Goal: Information Seeking & Learning: Learn about a topic

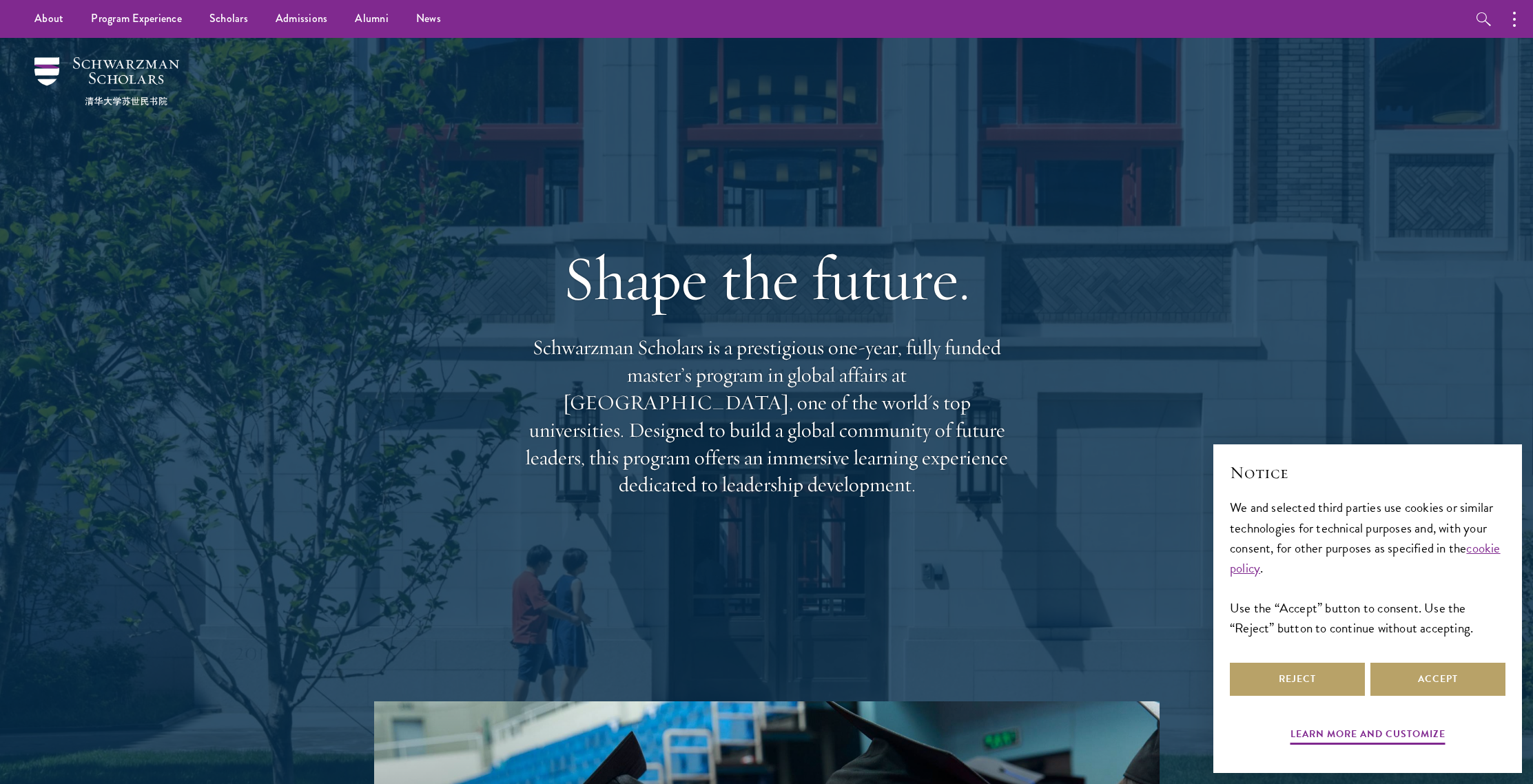
click at [665, 365] on p "Schwarzman Scholars is a prestigious one-year, fully funded master’s program in…" at bounding box center [766, 416] width 496 height 165
click at [567, 299] on h1 "Shape the future." at bounding box center [766, 278] width 496 height 77
click at [550, 301] on h1 "Shape the future." at bounding box center [766, 278] width 496 height 77
click at [534, 365] on p "Schwarzman Scholars is a prestigious one-year, fully funded master’s program in…" at bounding box center [766, 416] width 496 height 165
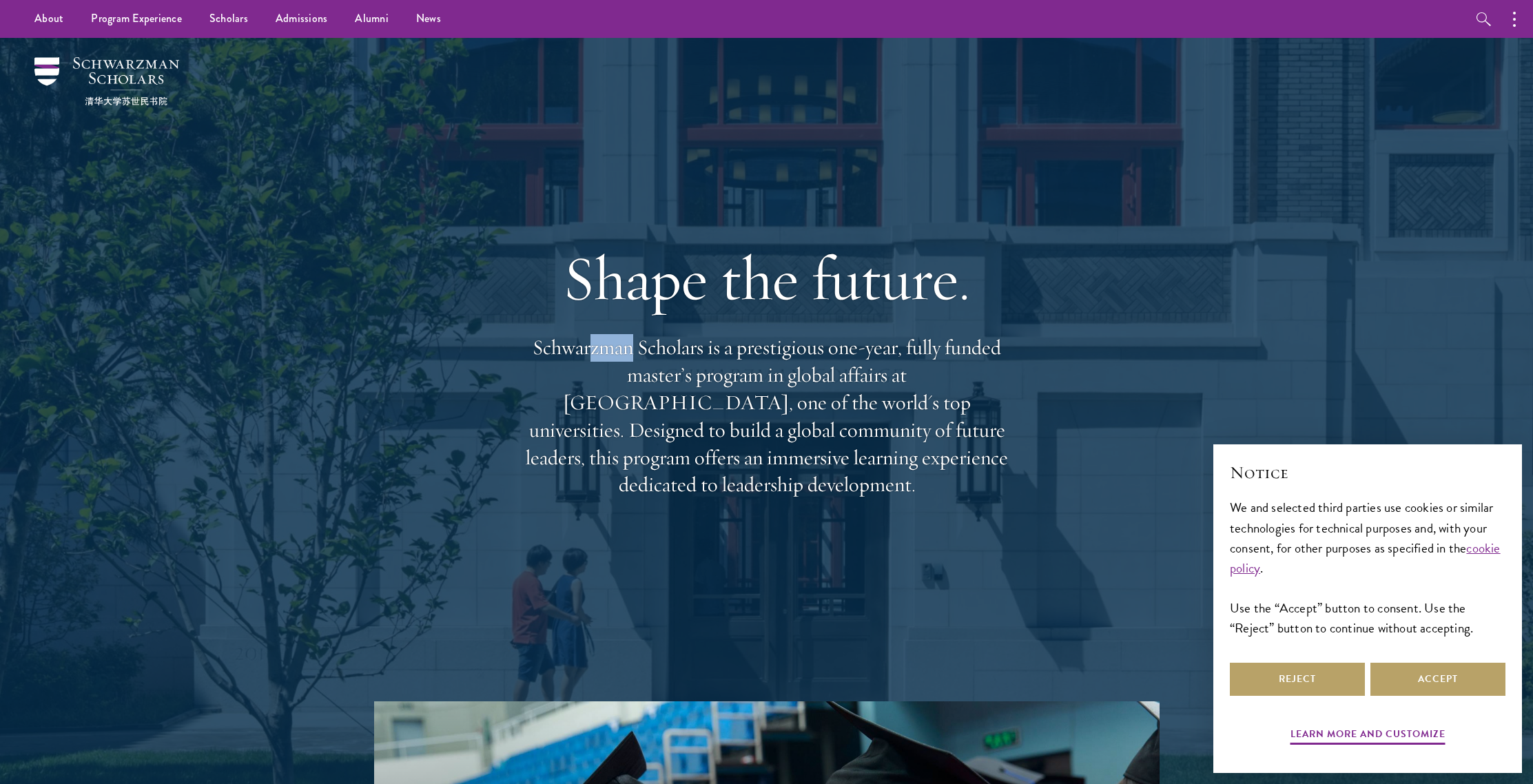
click at [588, 354] on p "Schwarzman Scholars is a prestigious one-year, fully funded master’s program in…" at bounding box center [766, 416] width 496 height 165
click at [726, 379] on p "Schwarzman Scholars is a prestigious one-year, fully funded master’s program in…" at bounding box center [766, 416] width 496 height 165
click at [557, 281] on h1 "Shape the future." at bounding box center [766, 278] width 496 height 77
click at [1309, 676] on button "Reject" at bounding box center [1297, 679] width 135 height 33
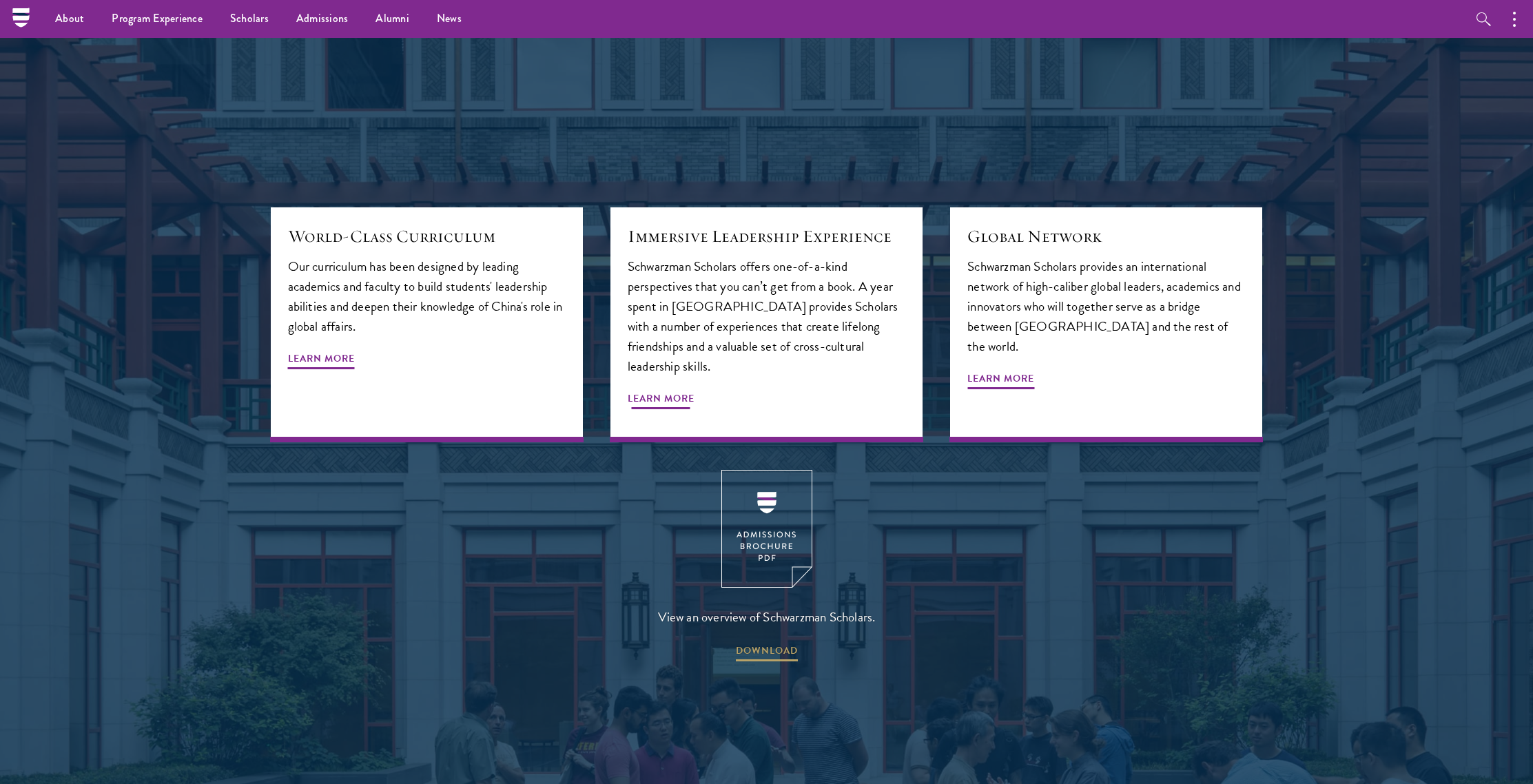
scroll to position [1748, 0]
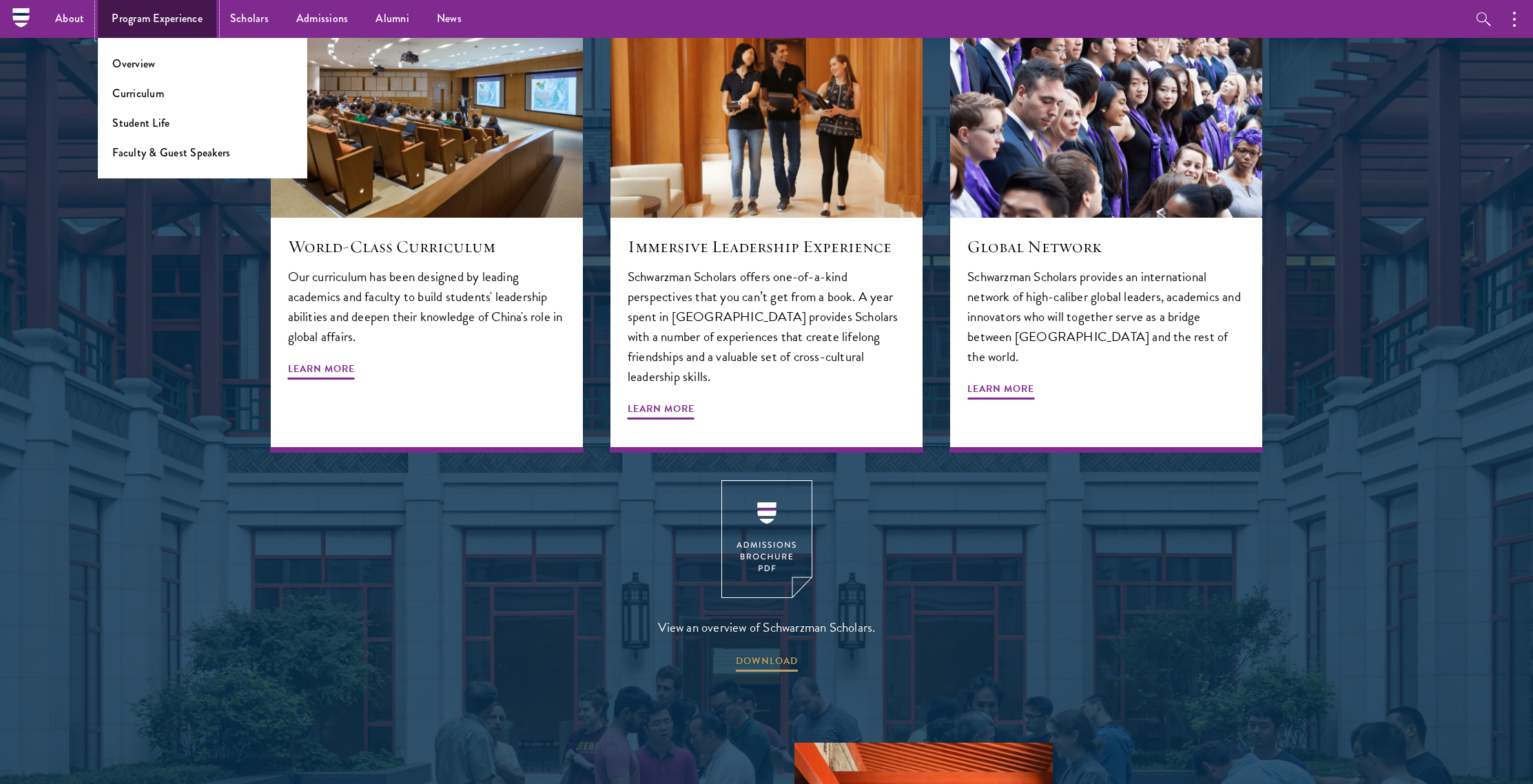
click at [177, 29] on link "Program Experience" at bounding box center [157, 19] width 119 height 38
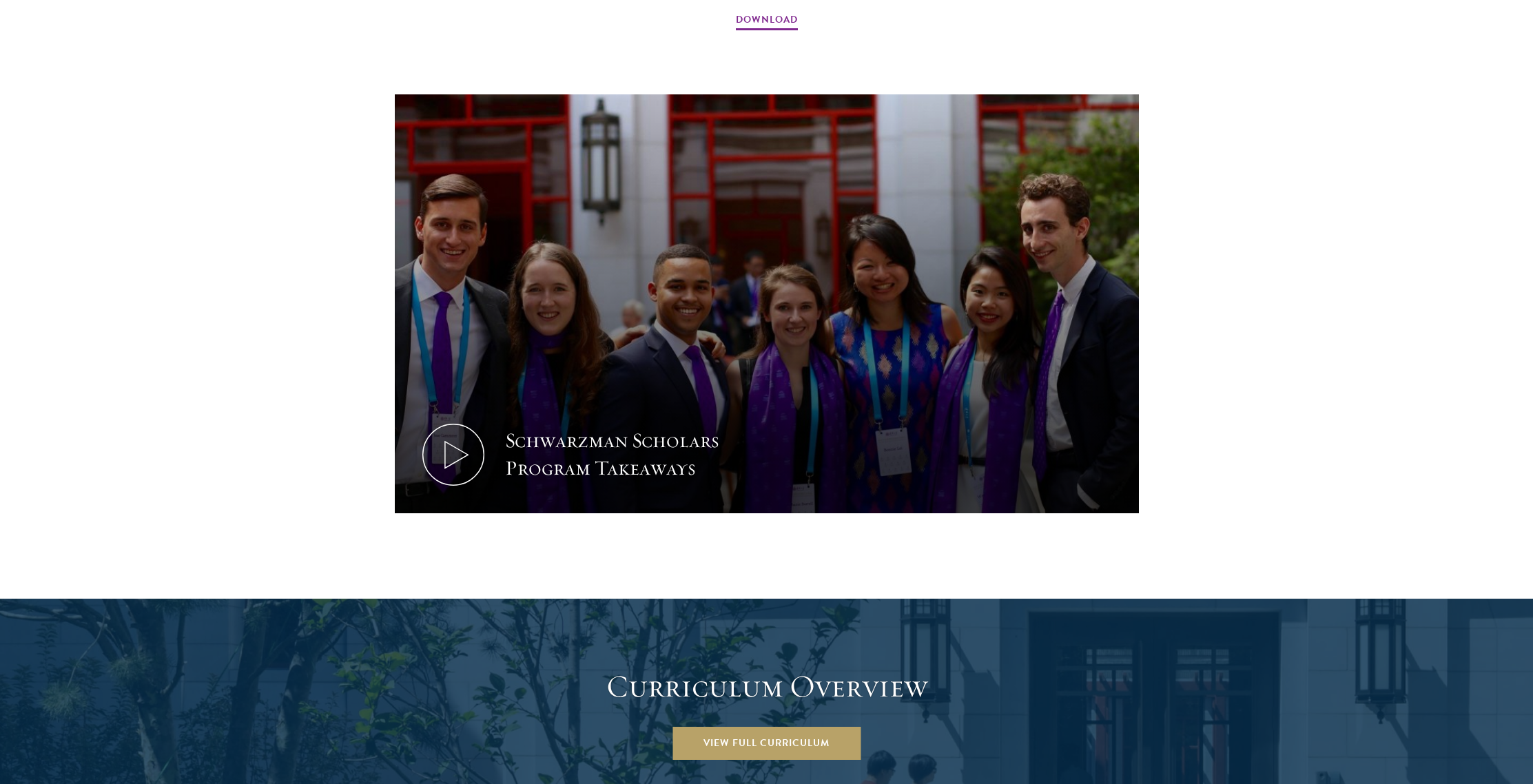
scroll to position [1990, 0]
